Goal: Task Accomplishment & Management: Manage account settings

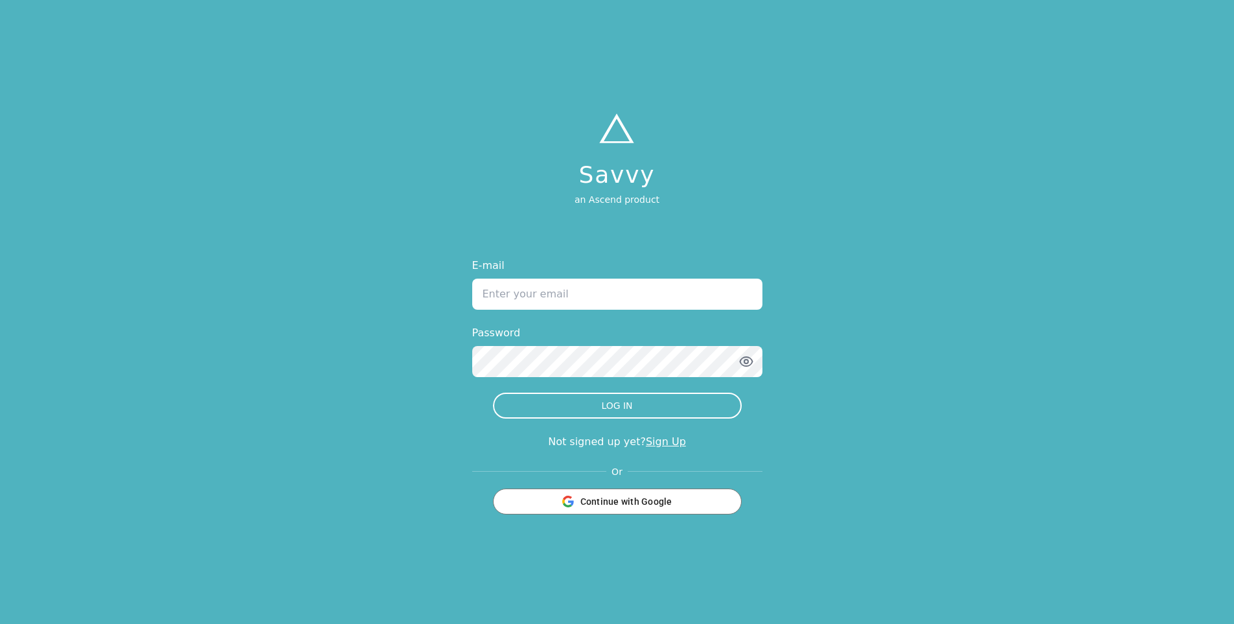
click at [593, 287] on input "E-mail" at bounding box center [617, 294] width 290 height 31
type input "[PERSON_NAME][EMAIL_ADDRESS][DOMAIN_NAME]"
click at [493, 393] on button "LOG IN" at bounding box center [617, 406] width 249 height 26
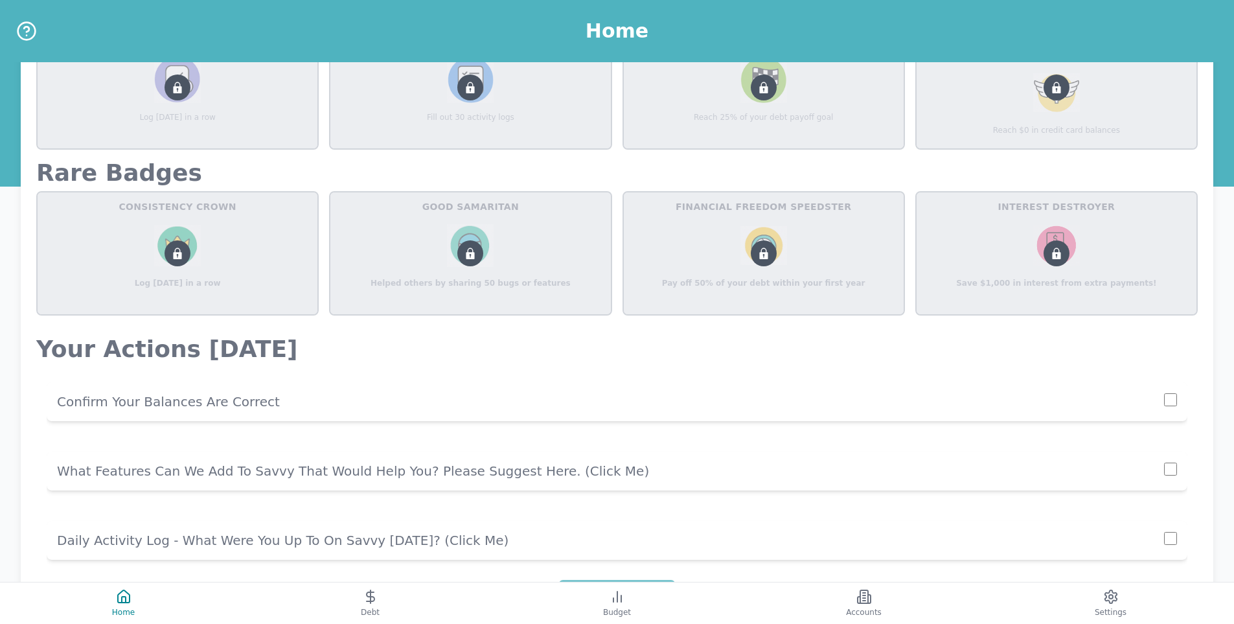
scroll to position [712, 0]
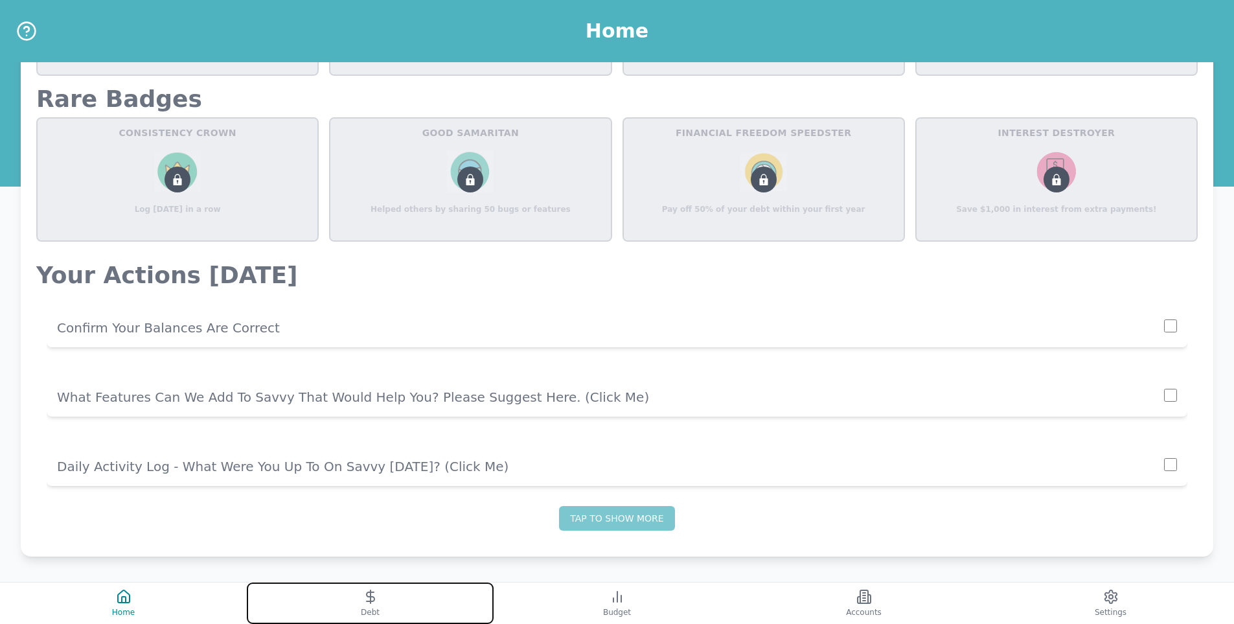
click at [358, 590] on button "Debt" at bounding box center [370, 602] width 247 height 41
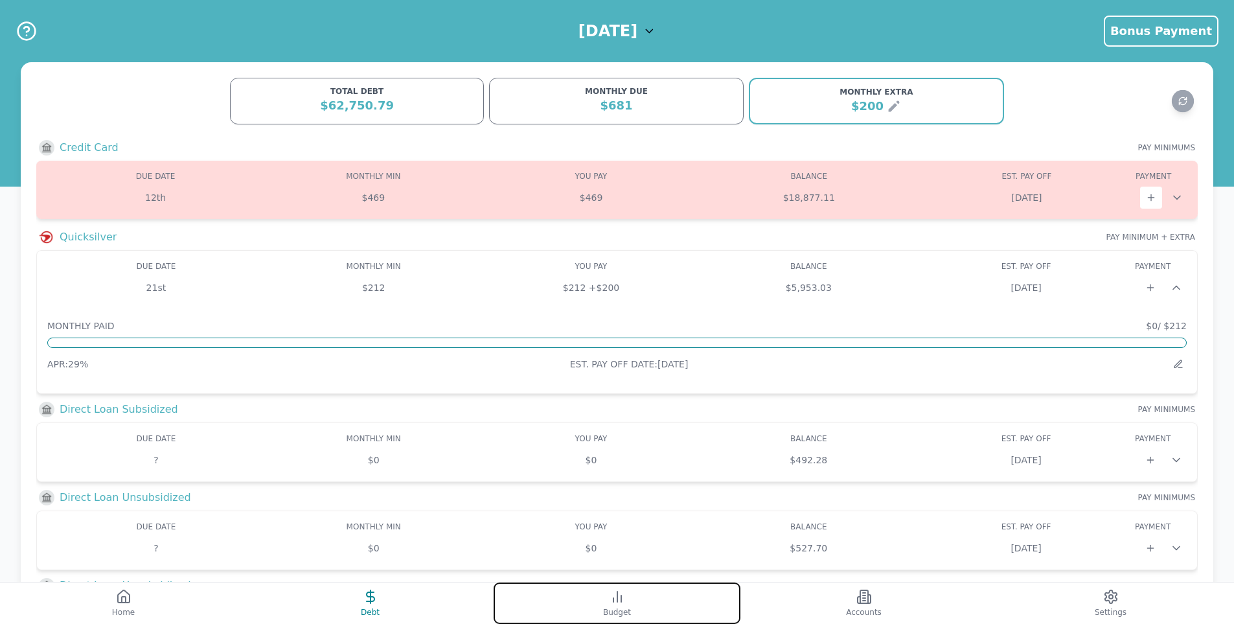
click at [615, 614] on span "Budget" at bounding box center [617, 612] width 28 height 10
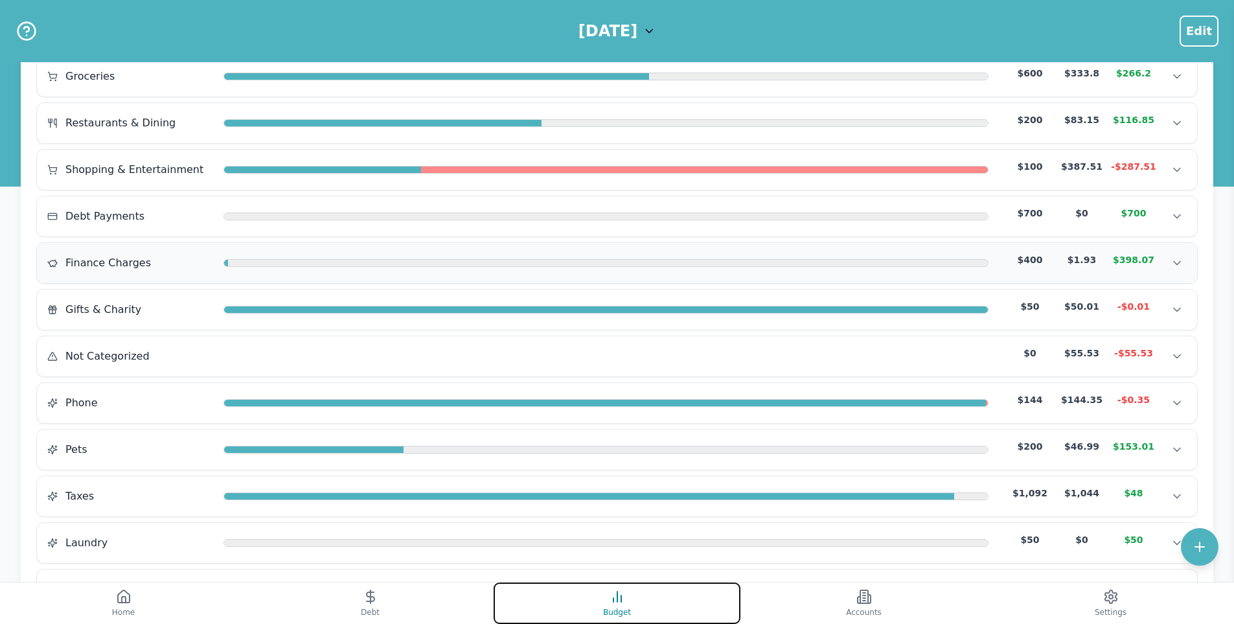
scroll to position [454, 0]
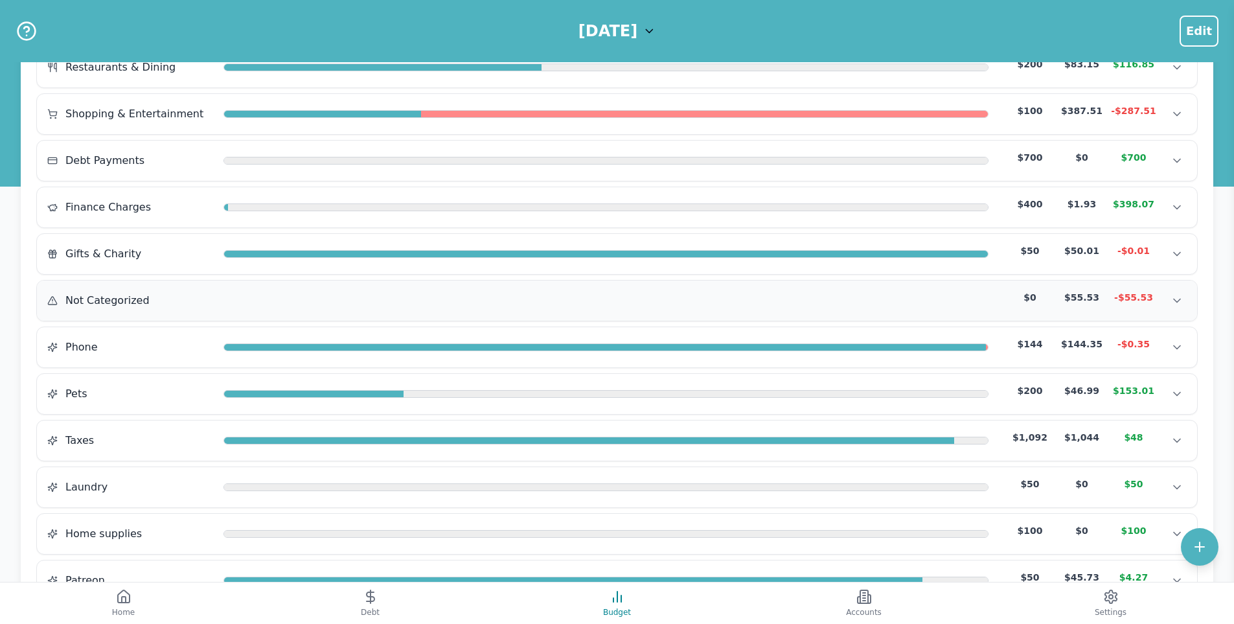
click at [829, 287] on div "Not Categorized $0 $55.53 -$55.53 Not Categorized $0 $55.53 -$55.53 Not Categor…" at bounding box center [617, 301] width 1160 height 40
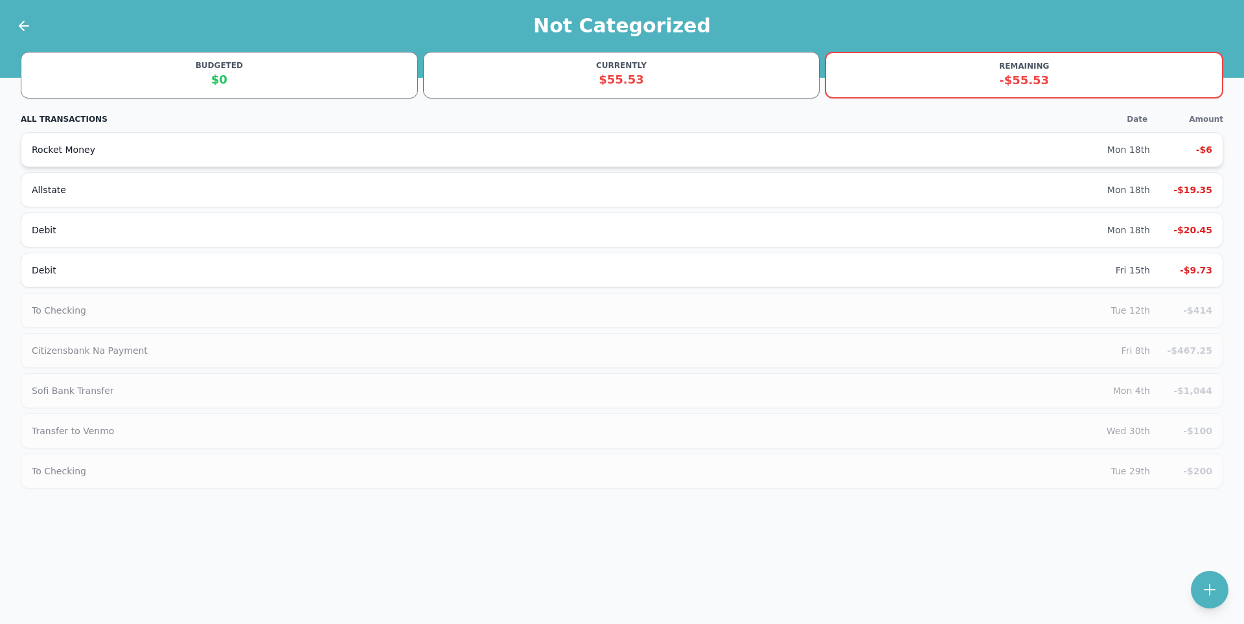
click at [253, 149] on div "Rocket Money" at bounding box center [569, 149] width 1075 height 13
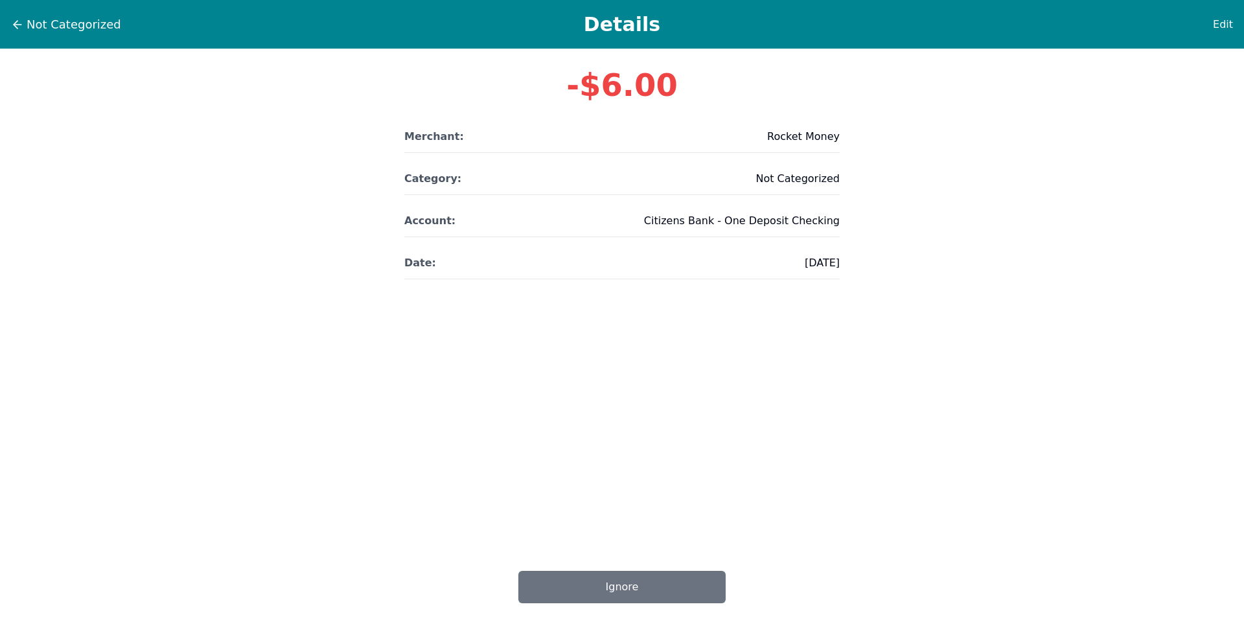
click at [1213, 27] on div "Edit" at bounding box center [1201, 24] width 65 height 17
click at [1219, 22] on span "Edit" at bounding box center [1223, 25] width 20 height 16
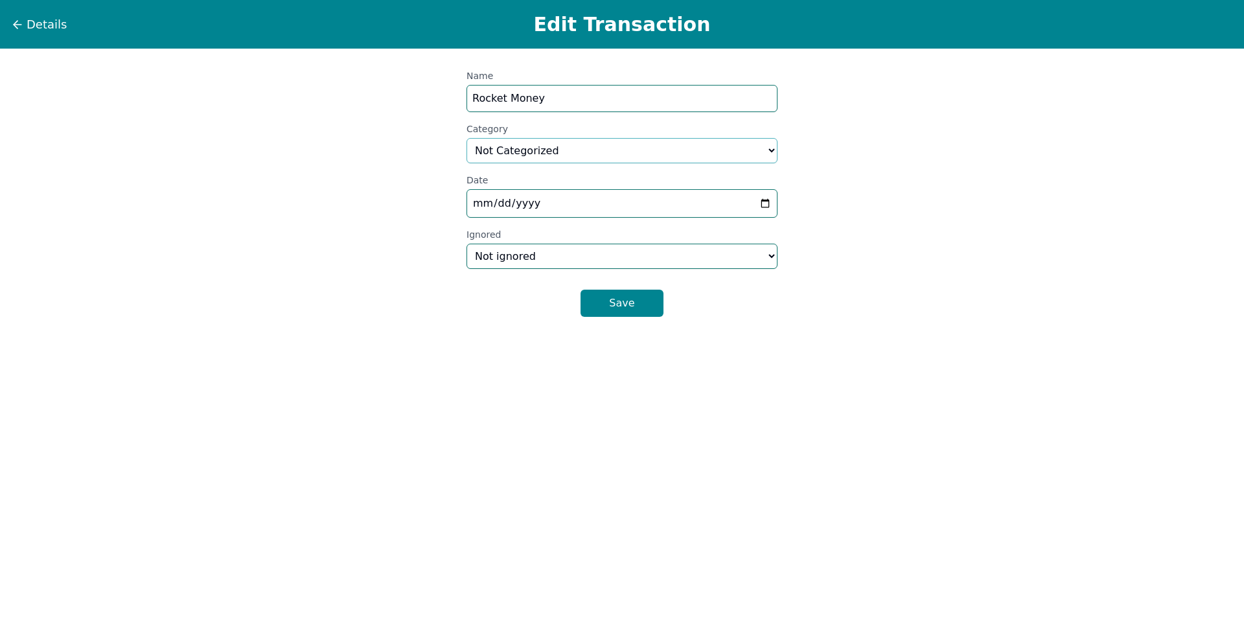
click at [588, 161] on select "Select a category... Home & Utilities Transportation Personal & Family Care Hea…" at bounding box center [621, 150] width 311 height 25
select select "savings"
click at [466, 138] on select "Select a category... Home & Utilities Transportation Personal & Family Care Hea…" at bounding box center [621, 150] width 311 height 25
click at [618, 308] on button "Save" at bounding box center [621, 303] width 83 height 27
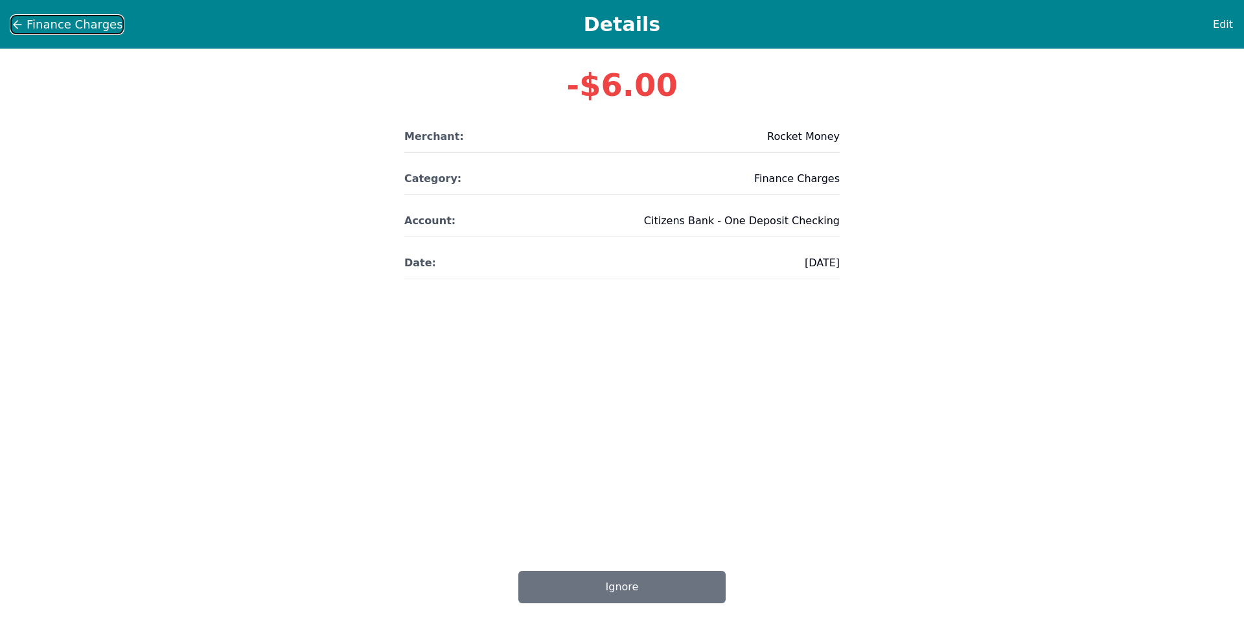
click at [74, 25] on span "Finance Charges" at bounding box center [75, 25] width 97 height 18
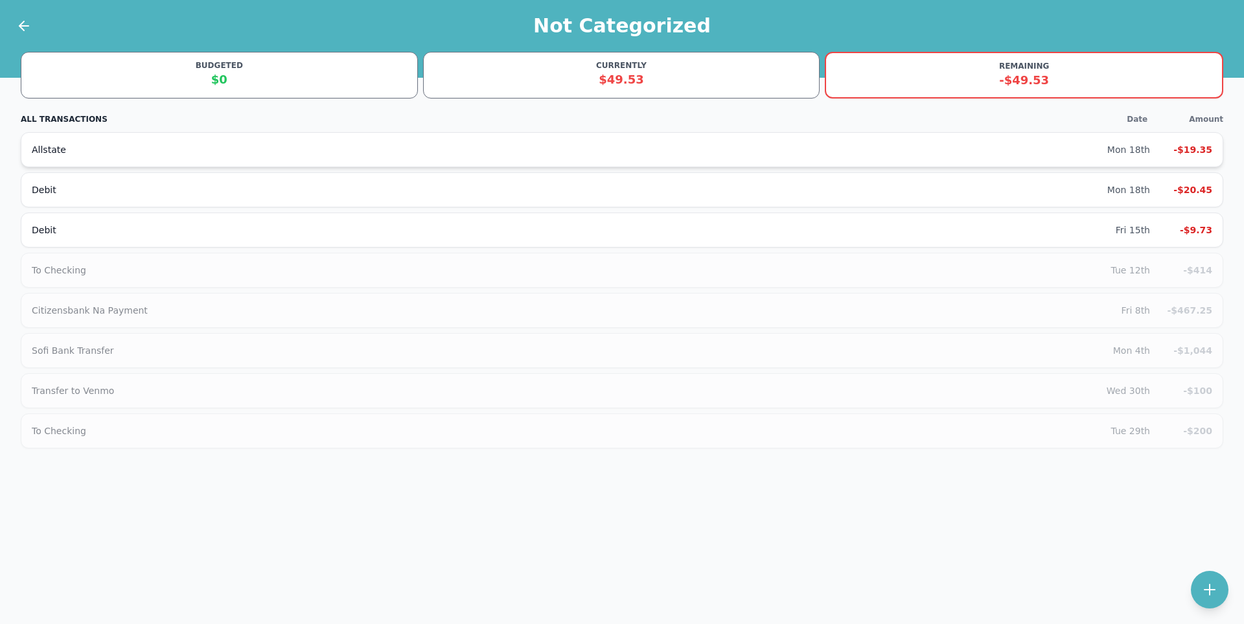
click at [262, 144] on div "Allstate" at bounding box center [569, 149] width 1075 height 13
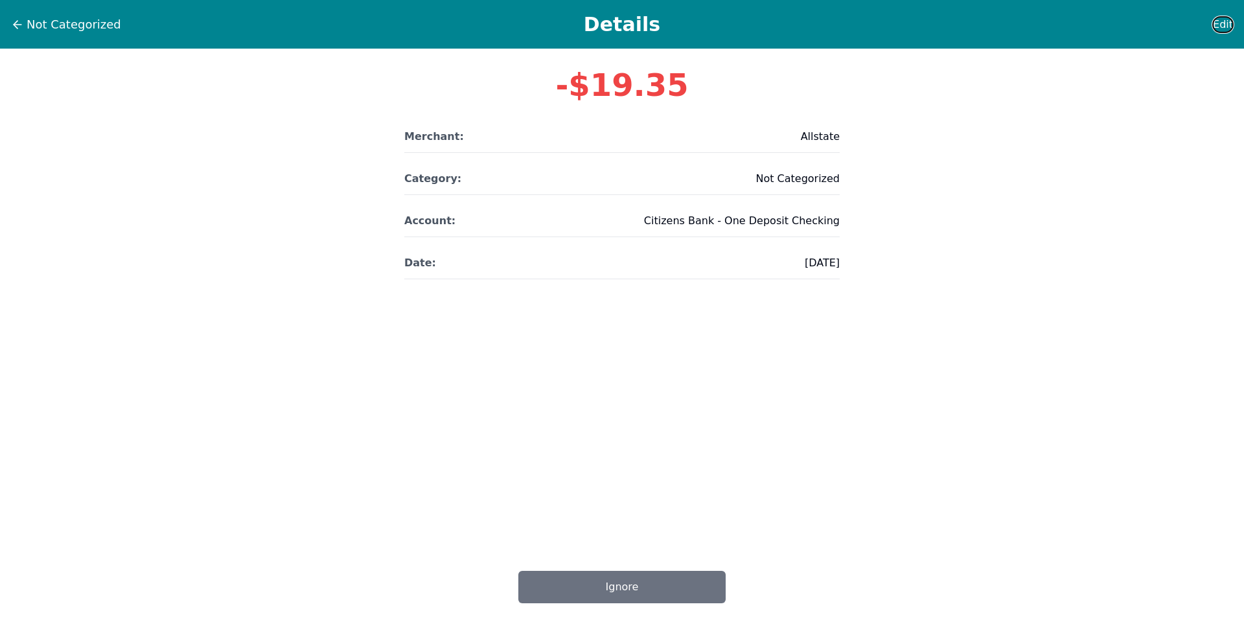
click at [1215, 26] on button "Edit" at bounding box center [1222, 24] width 21 height 17
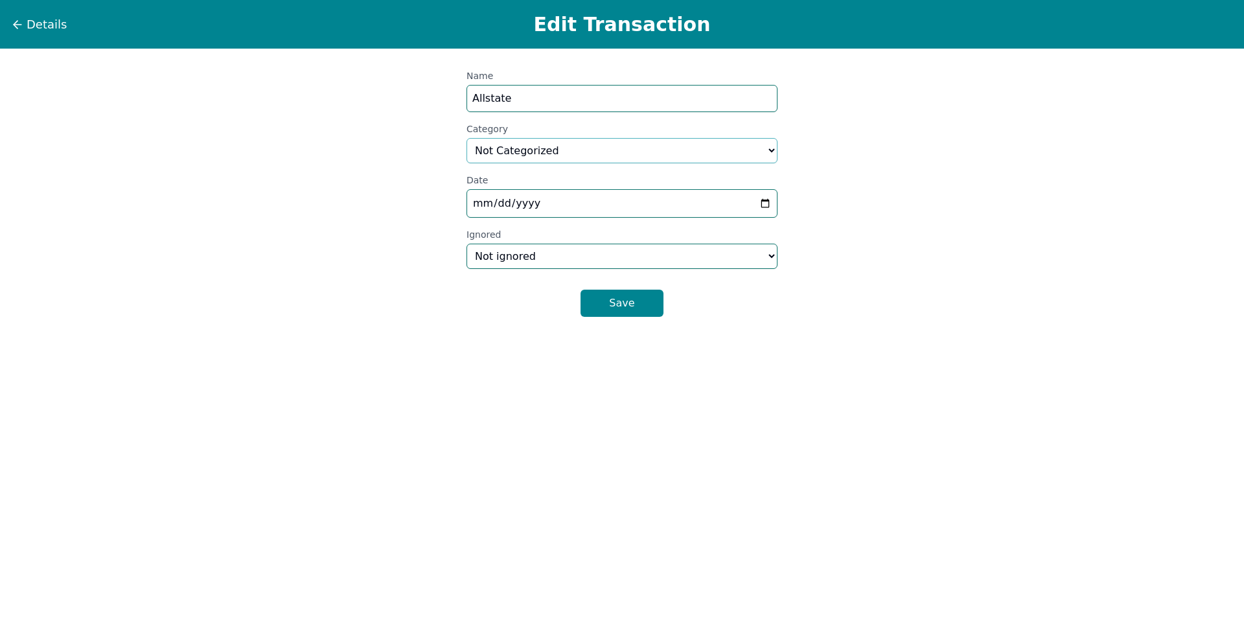
click at [568, 151] on select "Select a category... Home & Utilities Transportation Personal & Family Care Hea…" at bounding box center [621, 150] width 311 height 25
select select "insurance"
click at [466, 138] on select "Select a category... Home & Utilities Transportation Personal & Family Care Hea…" at bounding box center [621, 150] width 311 height 25
click at [621, 308] on button "Save" at bounding box center [621, 303] width 83 height 27
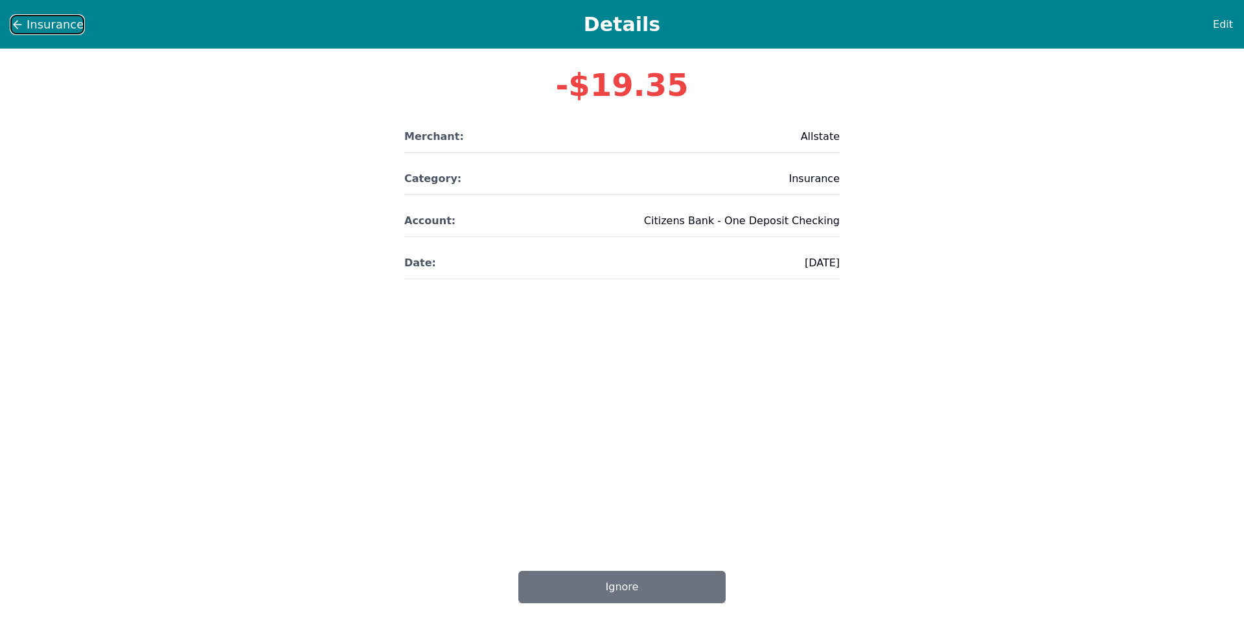
click at [43, 24] on span "Insurance" at bounding box center [55, 25] width 57 height 18
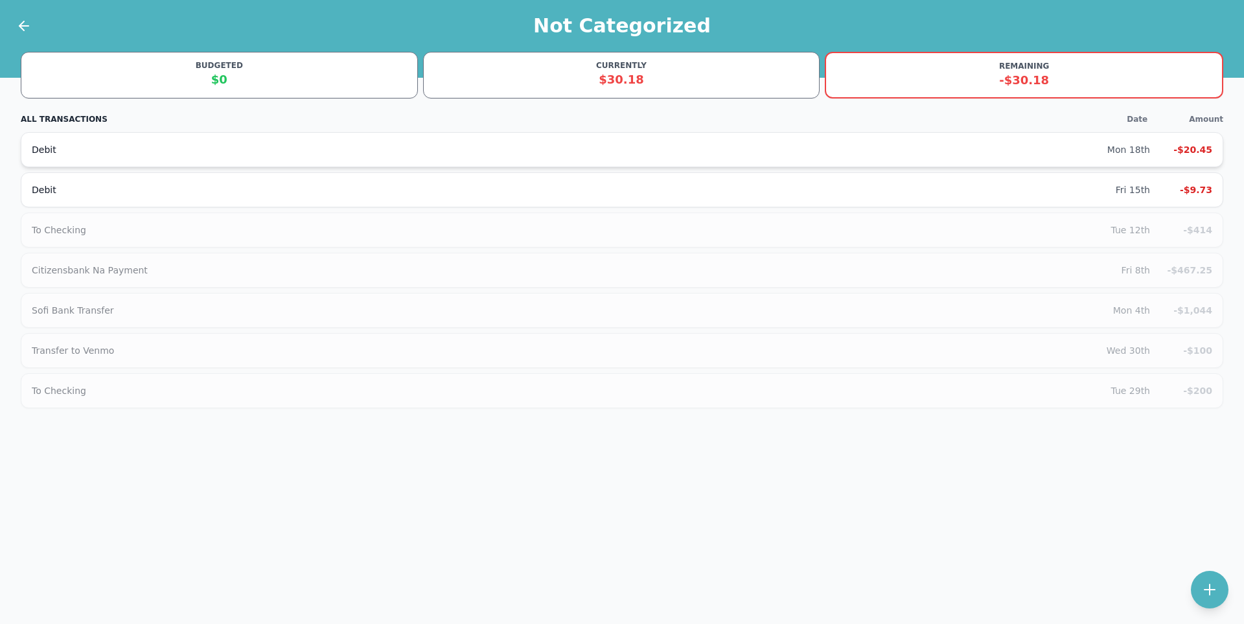
click at [380, 156] on div "Debit Mon 18th -$20.45" at bounding box center [622, 149] width 1202 height 35
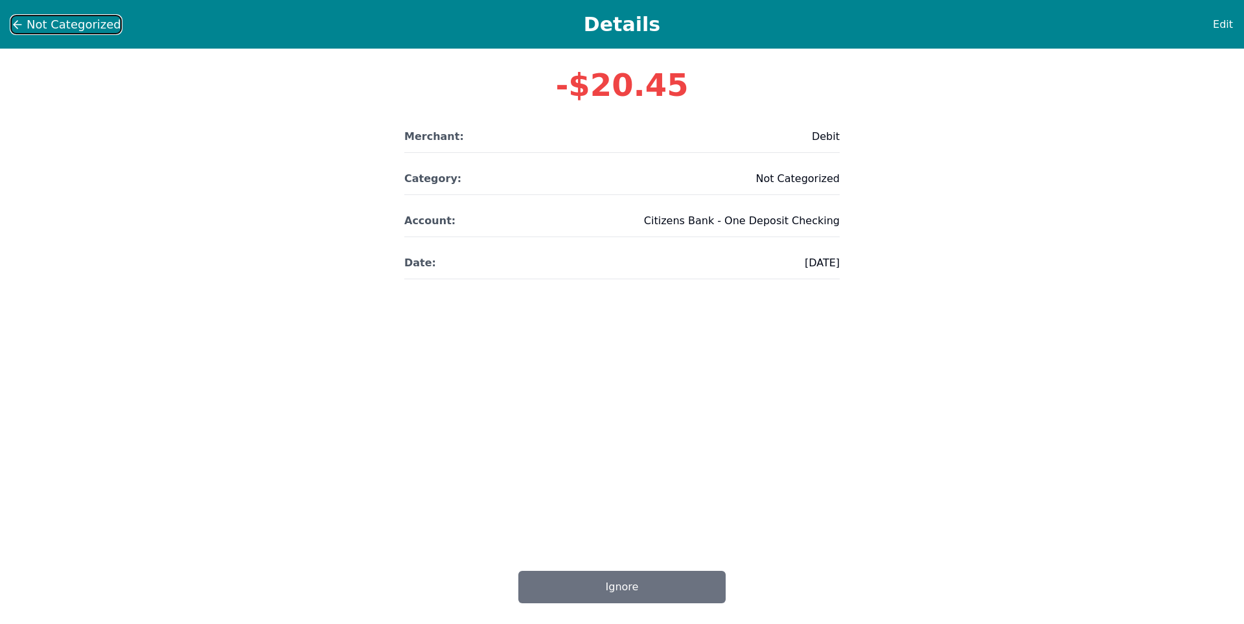
click at [29, 28] on span "Not Categorized" at bounding box center [74, 25] width 95 height 18
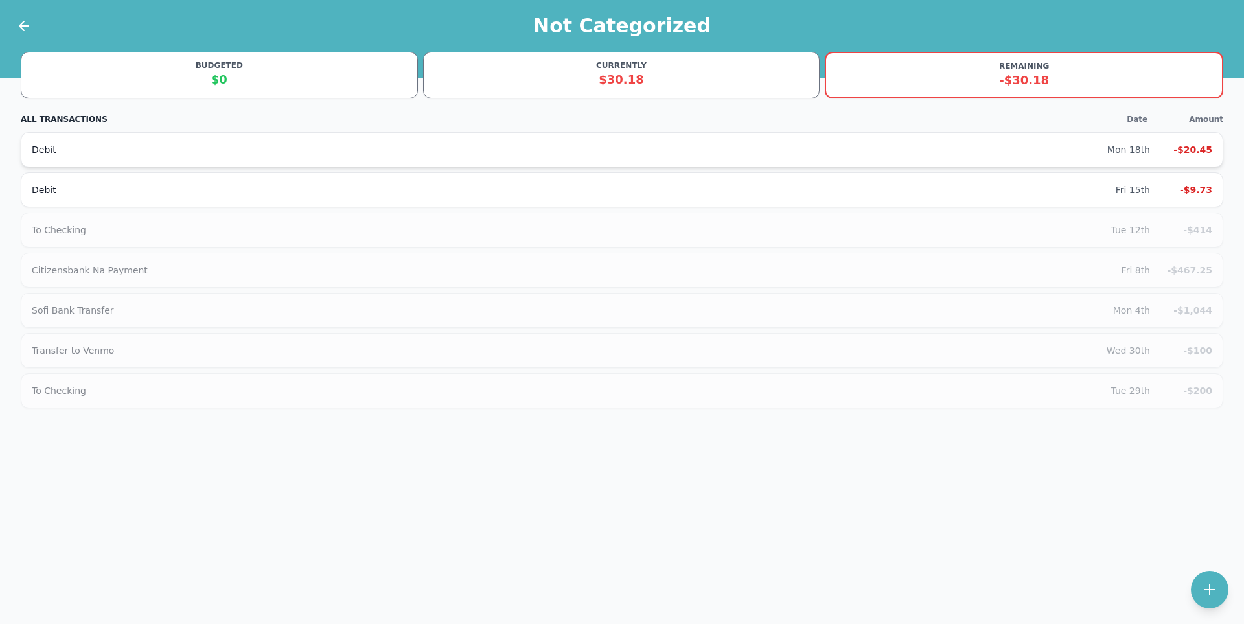
click at [559, 150] on div "Debit" at bounding box center [569, 149] width 1075 height 13
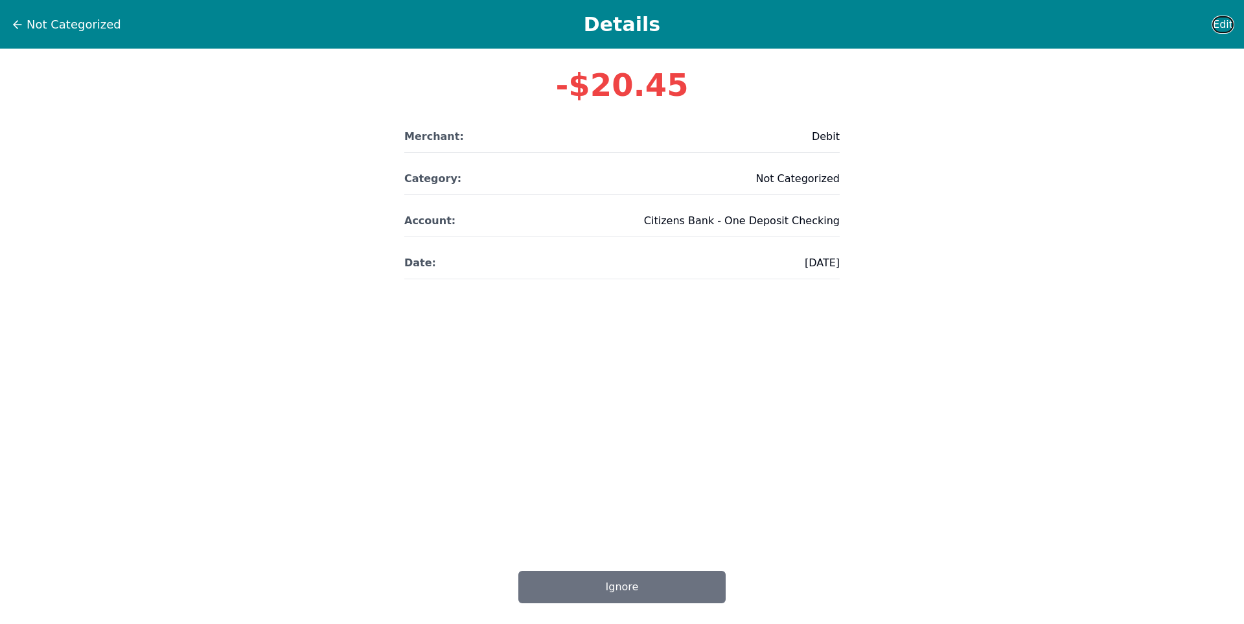
click at [1227, 26] on span "Edit" at bounding box center [1223, 25] width 20 height 16
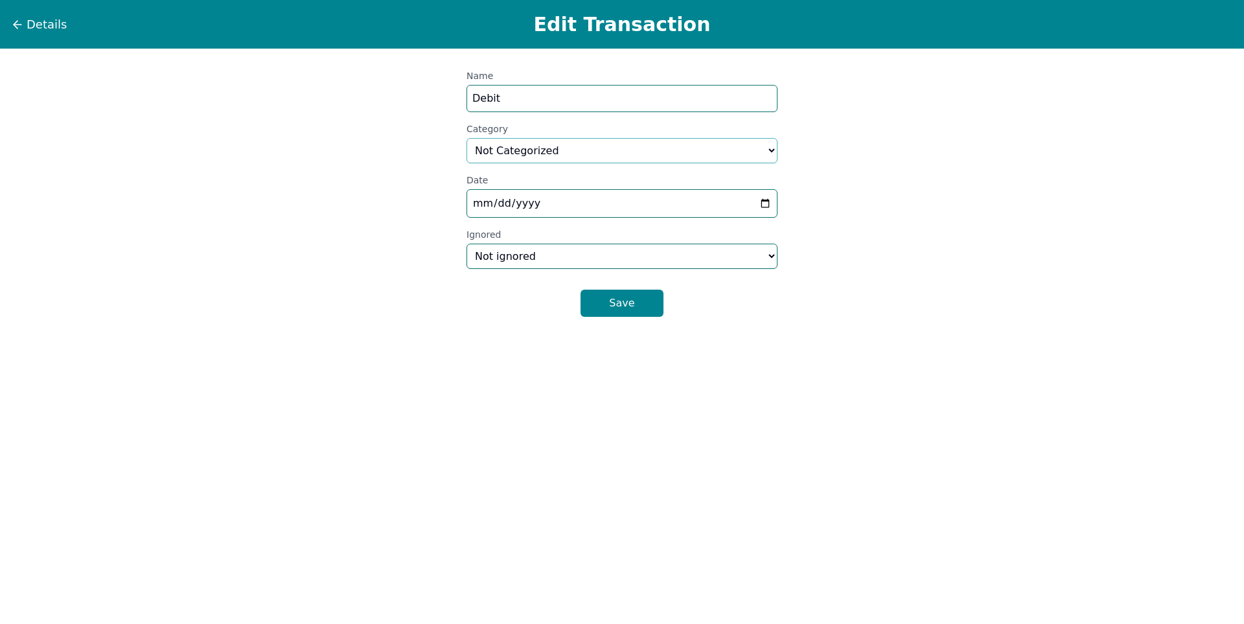
click at [538, 154] on select "Select a category... Home & Utilities Transportation Personal & Family Care Hea…" at bounding box center [621, 150] width 311 height 25
select select "custom_10"
click at [466, 138] on select "Select a category... Home & Utilities Transportation Personal & Family Care Hea…" at bounding box center [621, 150] width 311 height 25
click at [637, 297] on button "Save" at bounding box center [621, 303] width 83 height 27
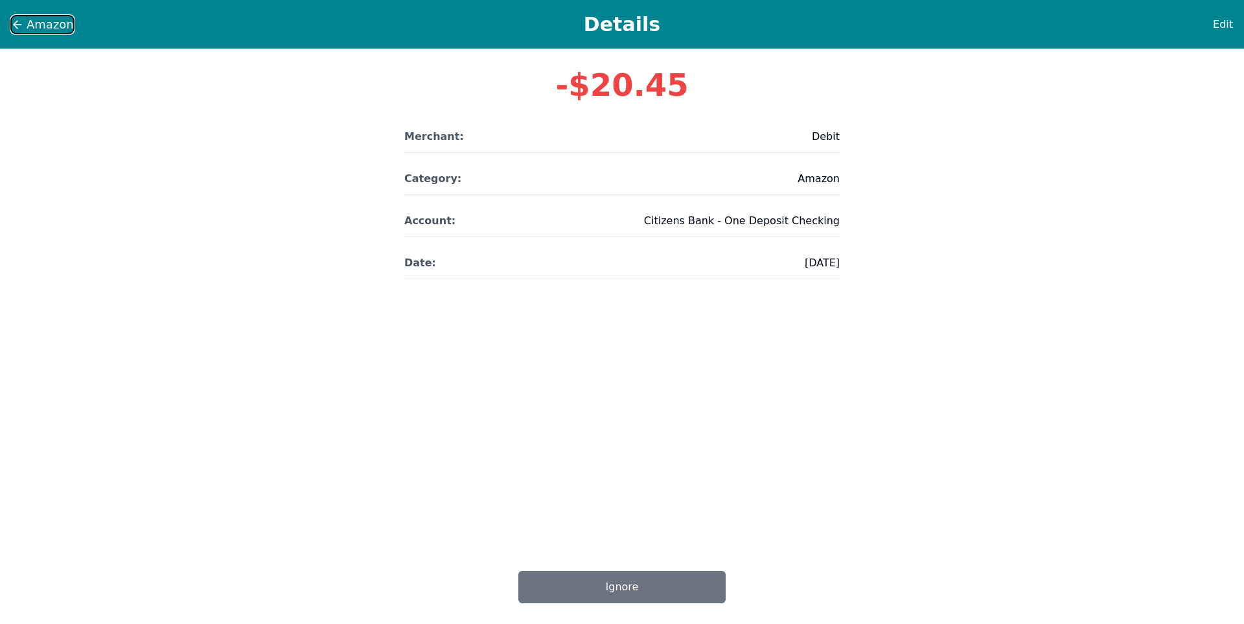
click at [29, 30] on span "Amazon" at bounding box center [50, 25] width 47 height 18
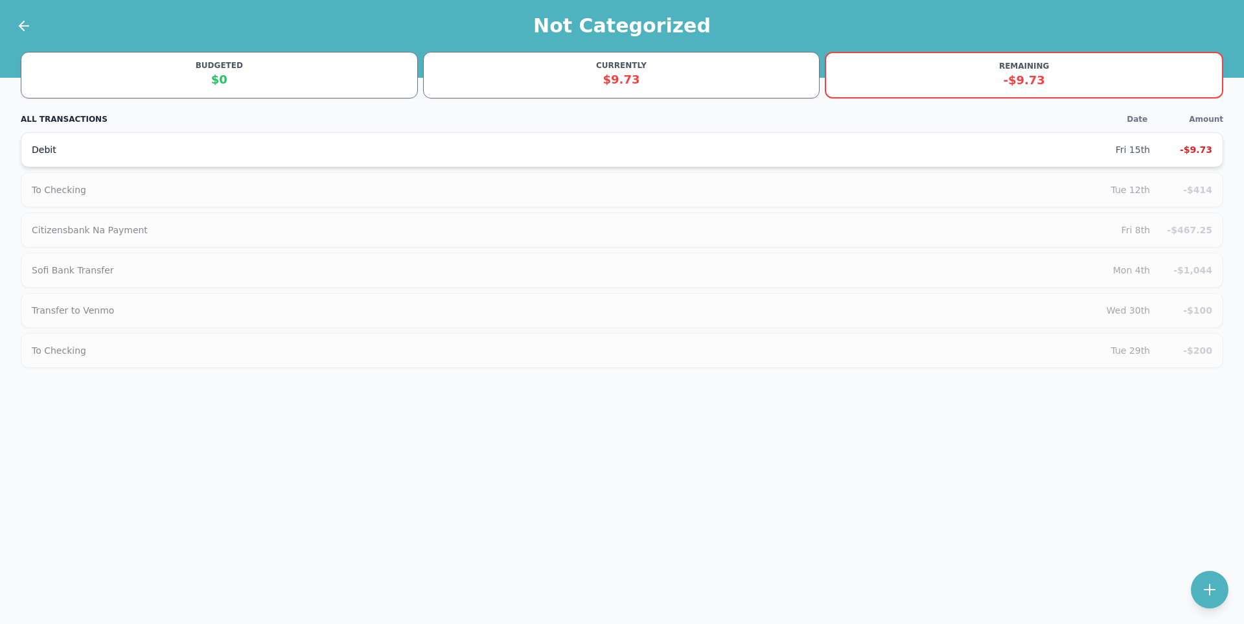
click at [190, 154] on div "Debit" at bounding box center [574, 149] width 1084 height 13
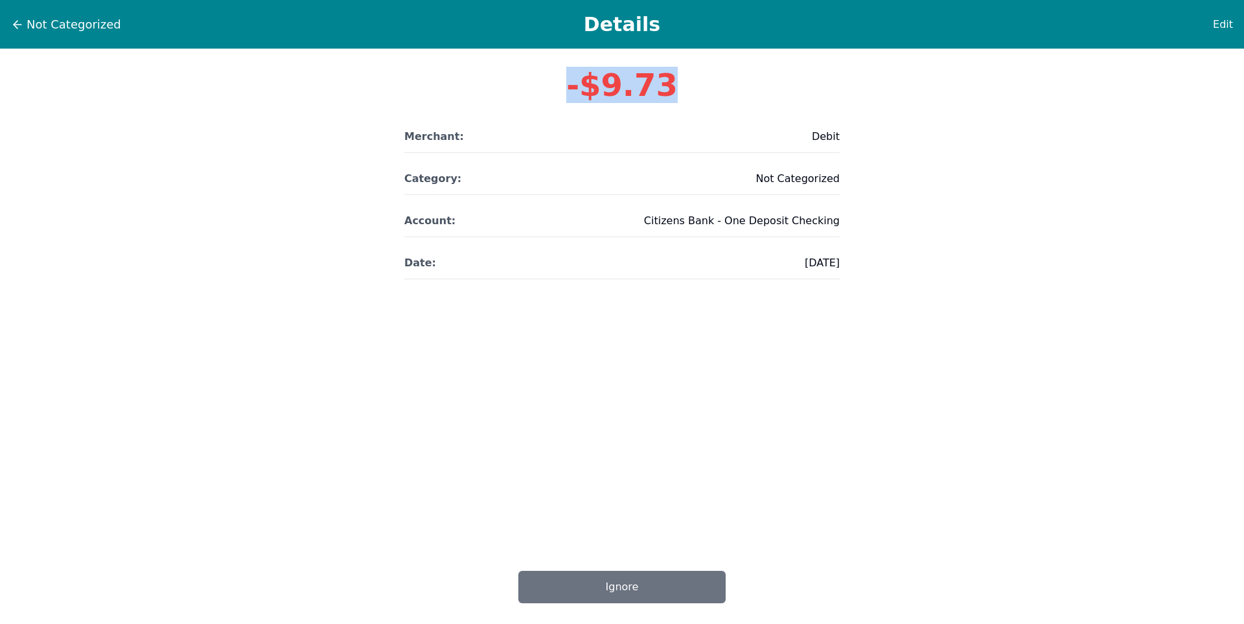
drag, startPoint x: 579, startPoint y: 89, endPoint x: 682, endPoint y: 97, distance: 102.7
click at [682, 97] on div "-$9.73" at bounding box center [622, 85] width 1244 height 73
click at [17, 20] on icon at bounding box center [17, 24] width 13 height 13
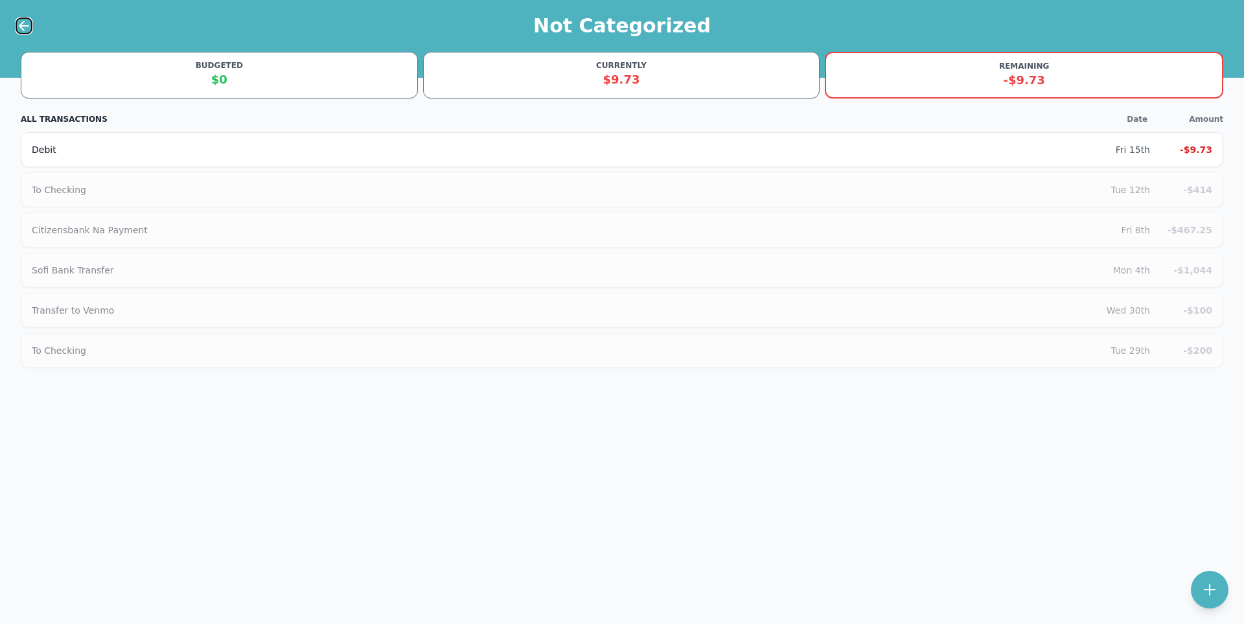
click at [17, 20] on icon at bounding box center [24, 26] width 16 height 16
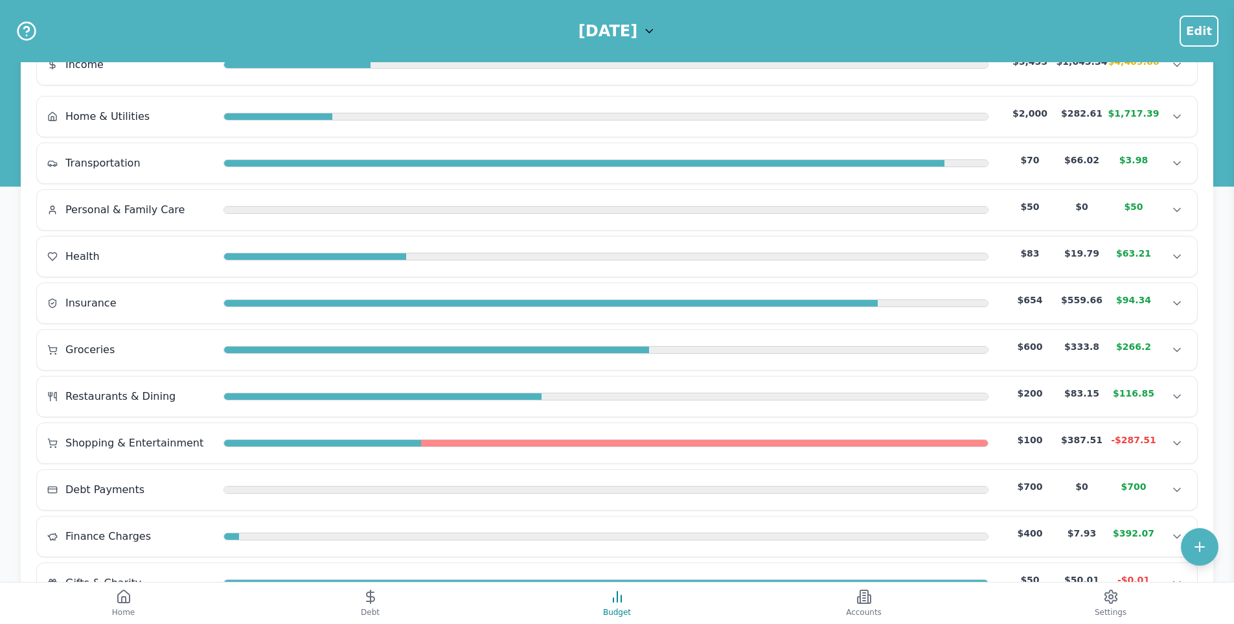
scroll to position [194, 0]
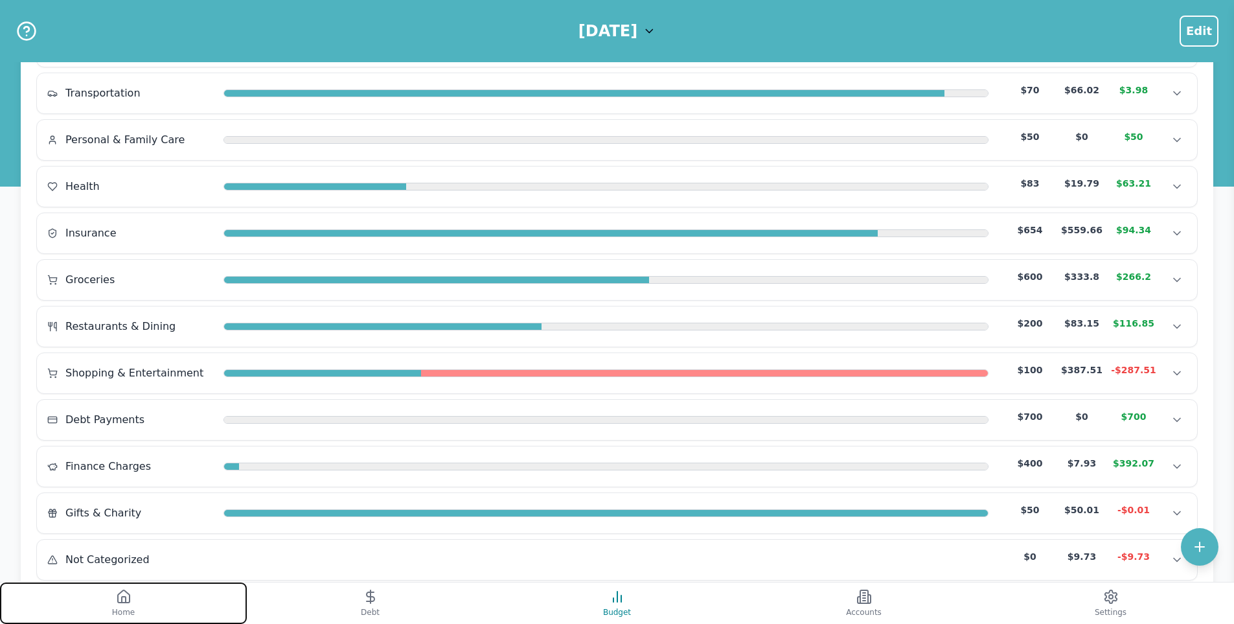
click at [130, 592] on icon at bounding box center [124, 597] width 16 height 16
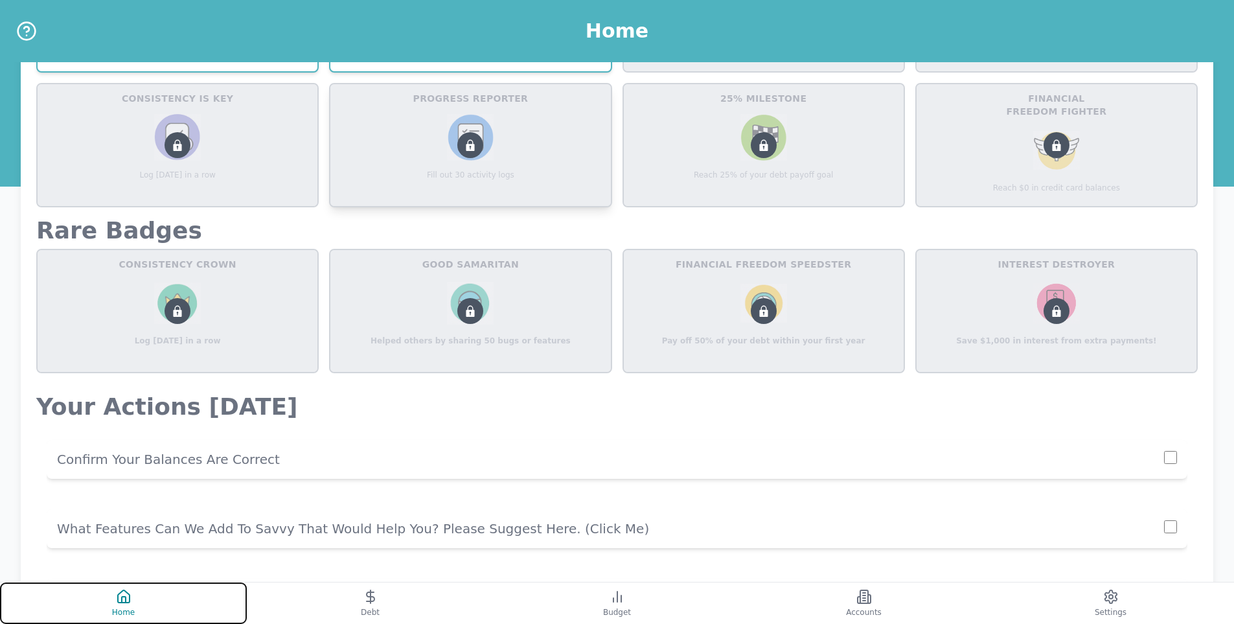
scroll to position [712, 0]
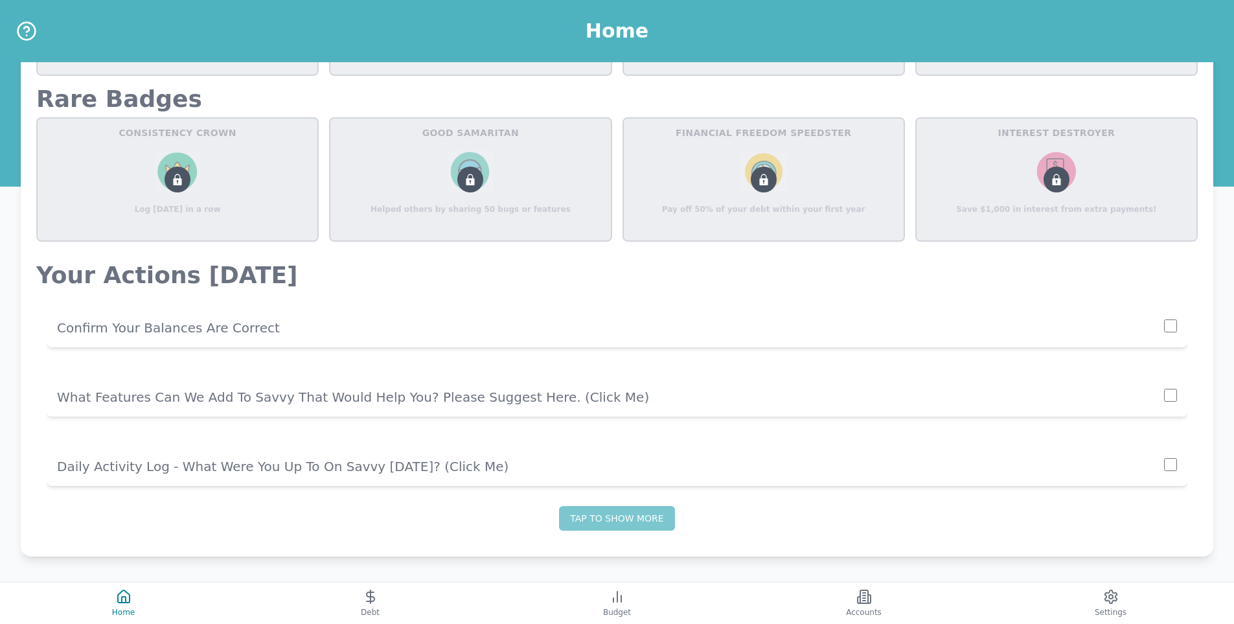
click at [1164, 328] on p "Confirm Your Balances Are Correct" at bounding box center [610, 328] width 1107 height 18
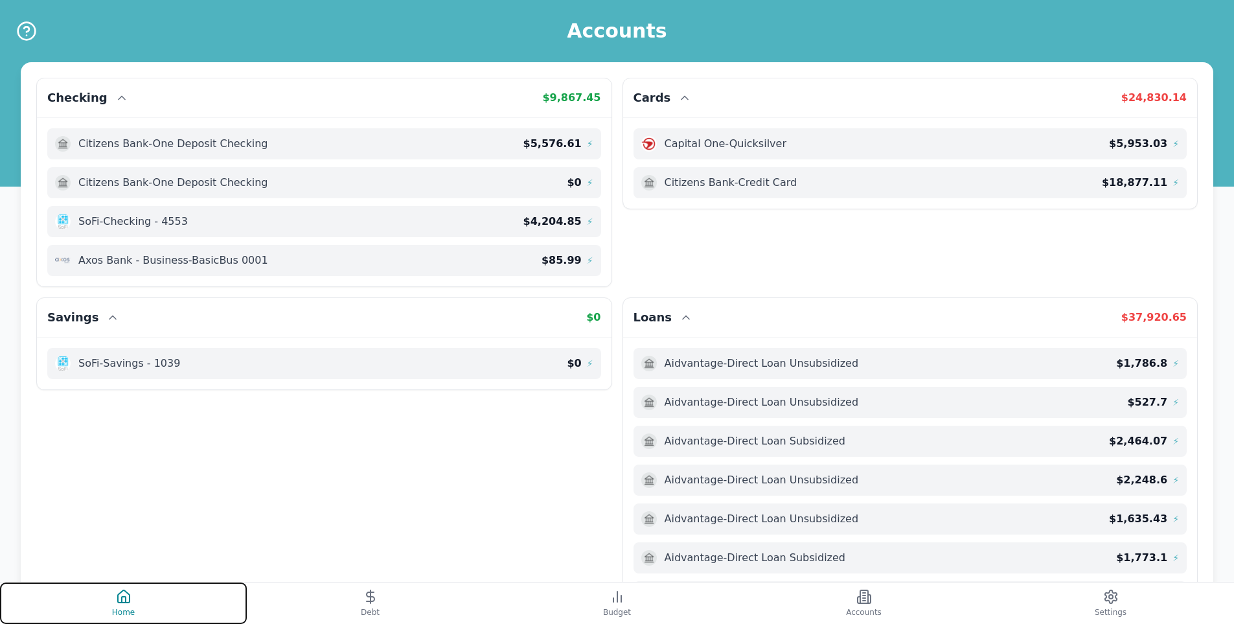
click at [108, 594] on button "Home" at bounding box center [123, 602] width 247 height 41
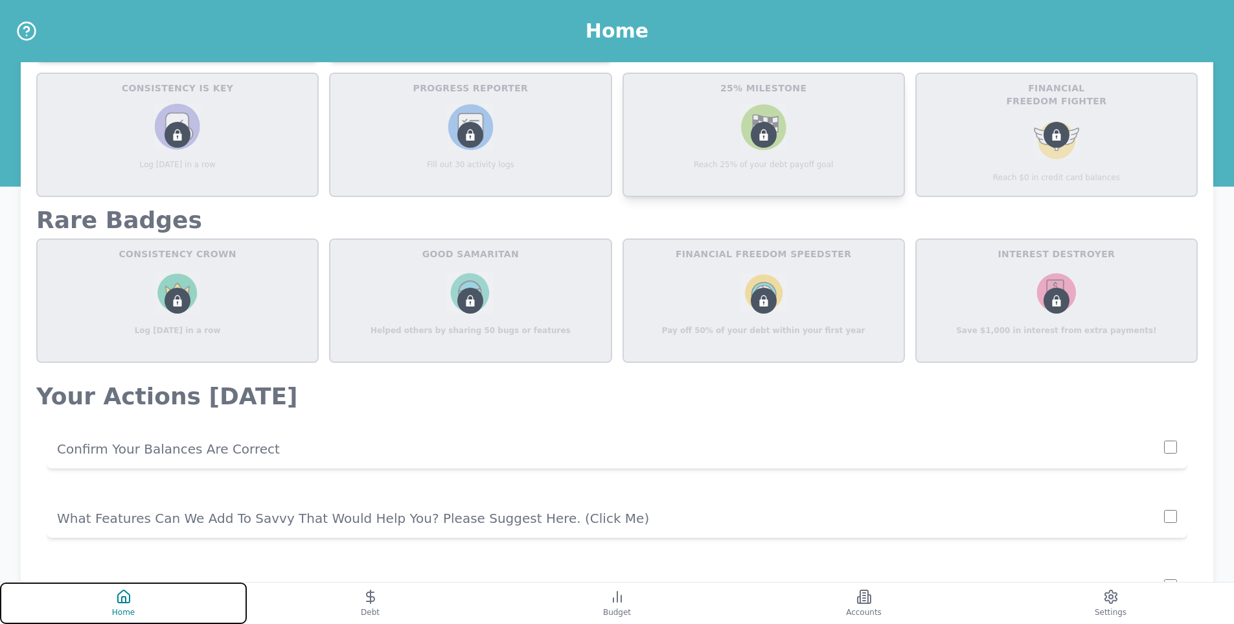
scroll to position [712, 0]
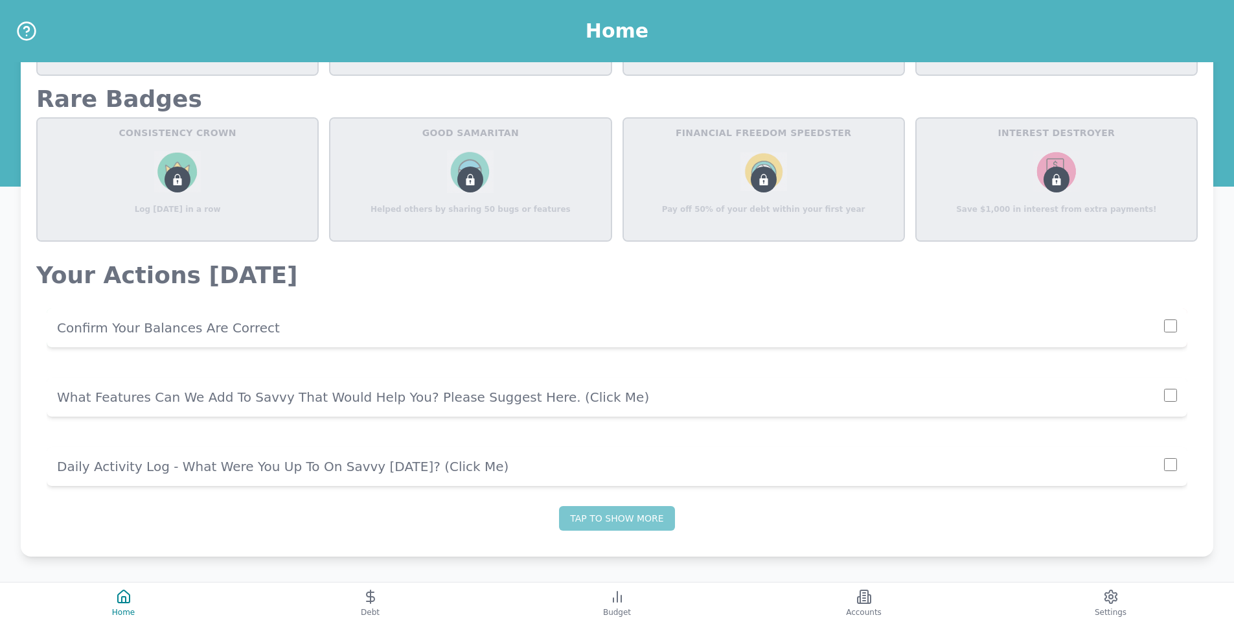
click at [1171, 332] on div at bounding box center [1170, 327] width 13 height 17
checkbox input "true"
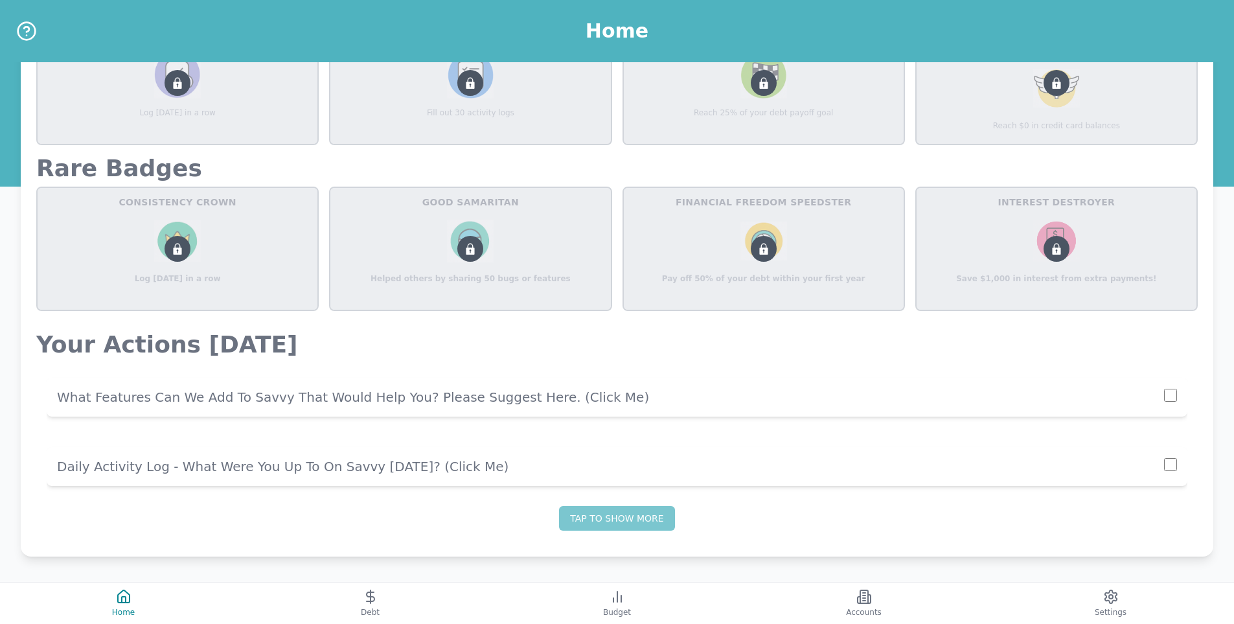
scroll to position [677, 0]
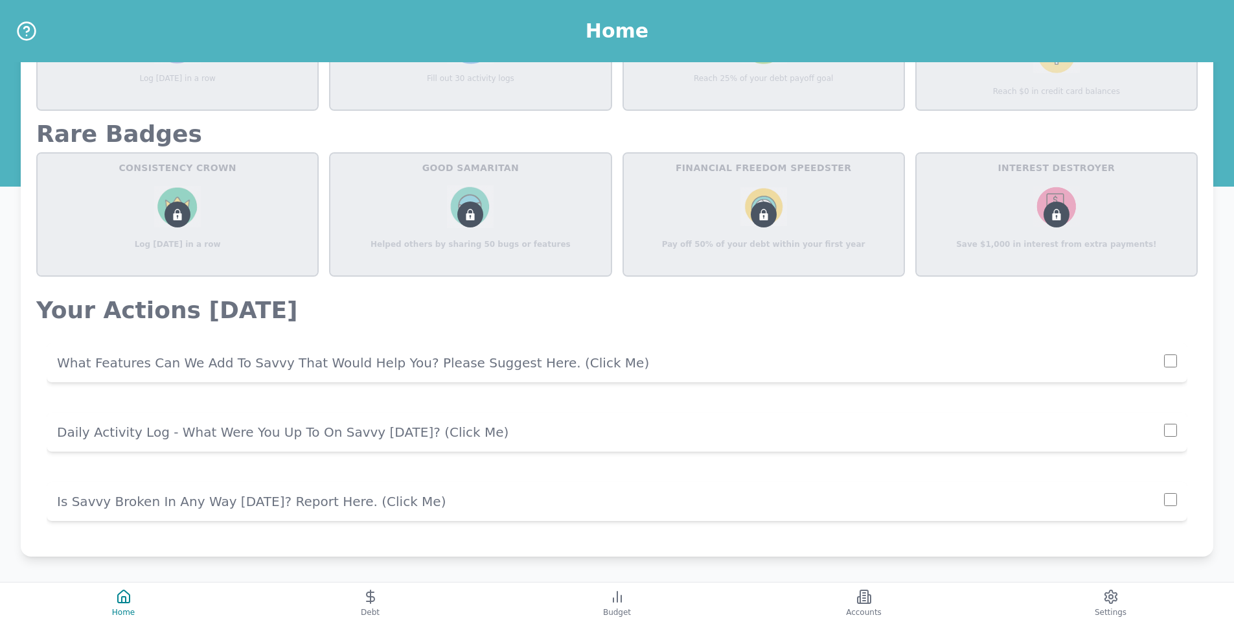
click at [229, 439] on p "Daily Activity Log - What Were You Up To On Savvy [DATE]? (click me)" at bounding box center [610, 432] width 1107 height 18
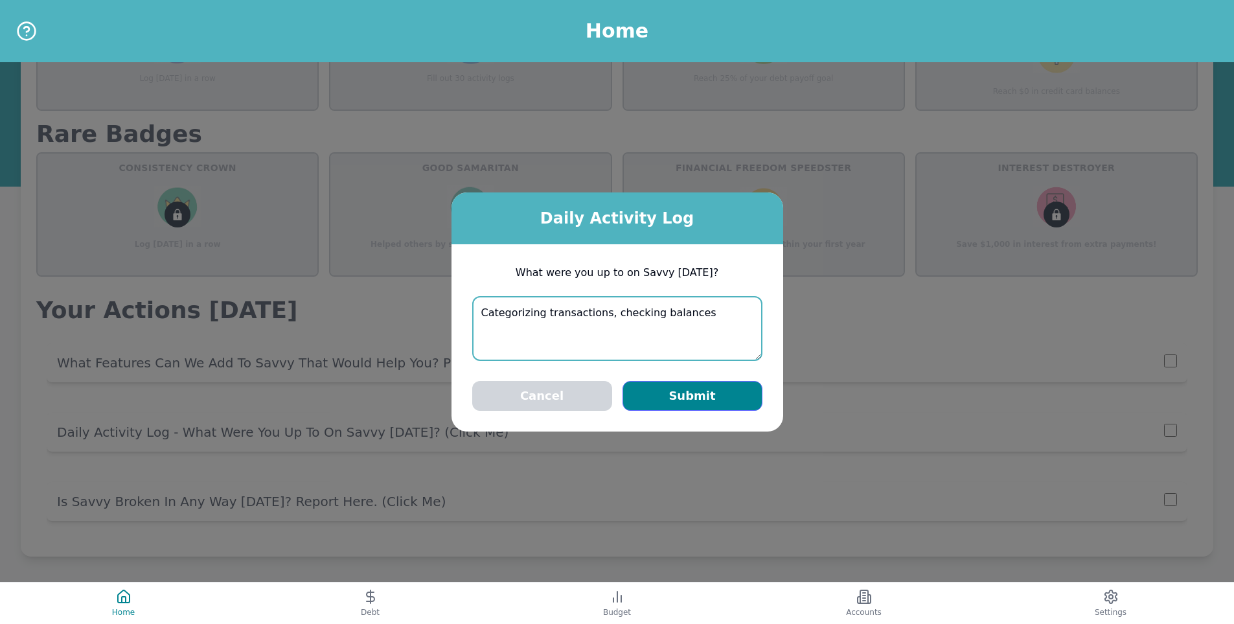
type textarea "Categorizing transactions, checking balances"
click at [665, 382] on button "Submit" at bounding box center [693, 396] width 140 height 30
